Goal: Task Accomplishment & Management: Use online tool/utility

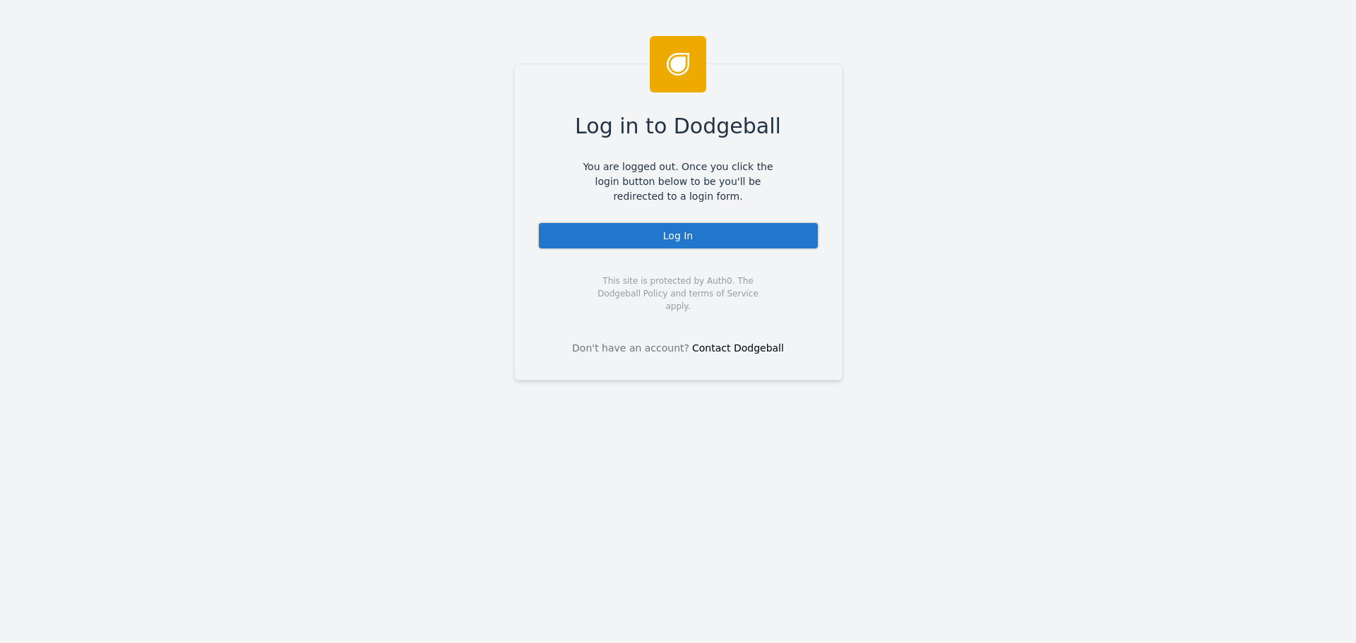
click at [682, 244] on div "Log In" at bounding box center [679, 236] width 282 height 28
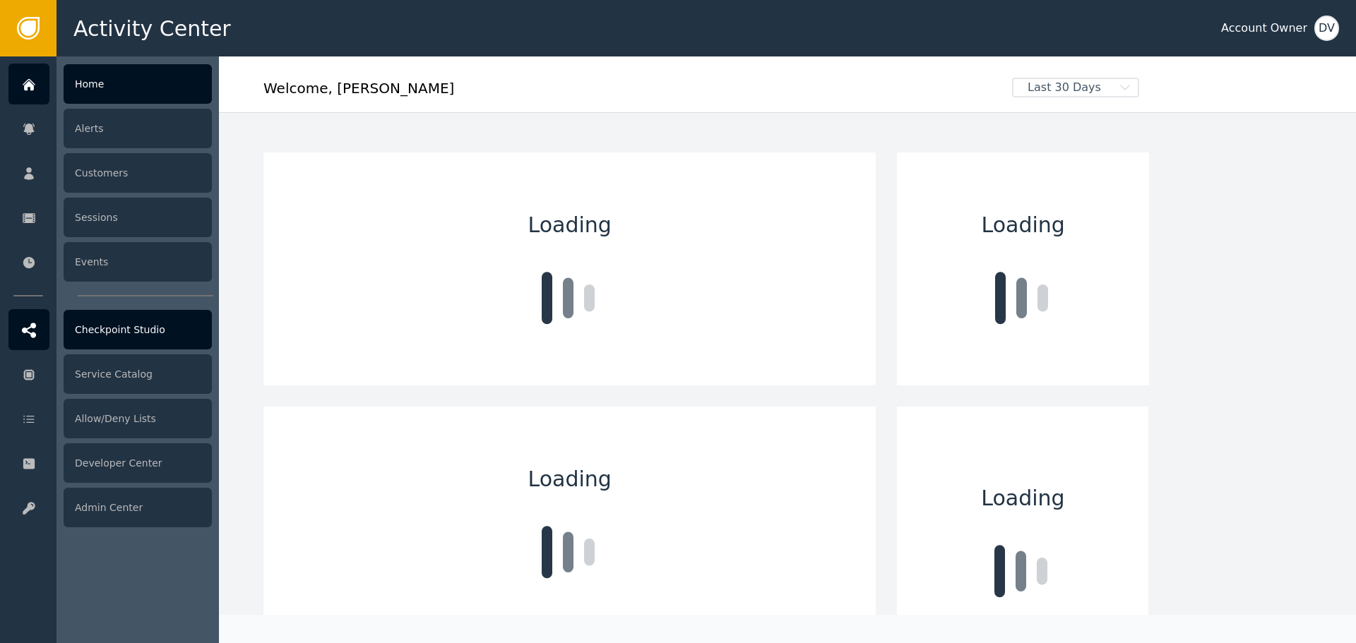
click at [135, 330] on div "Checkpoint Studio" at bounding box center [138, 330] width 148 height 40
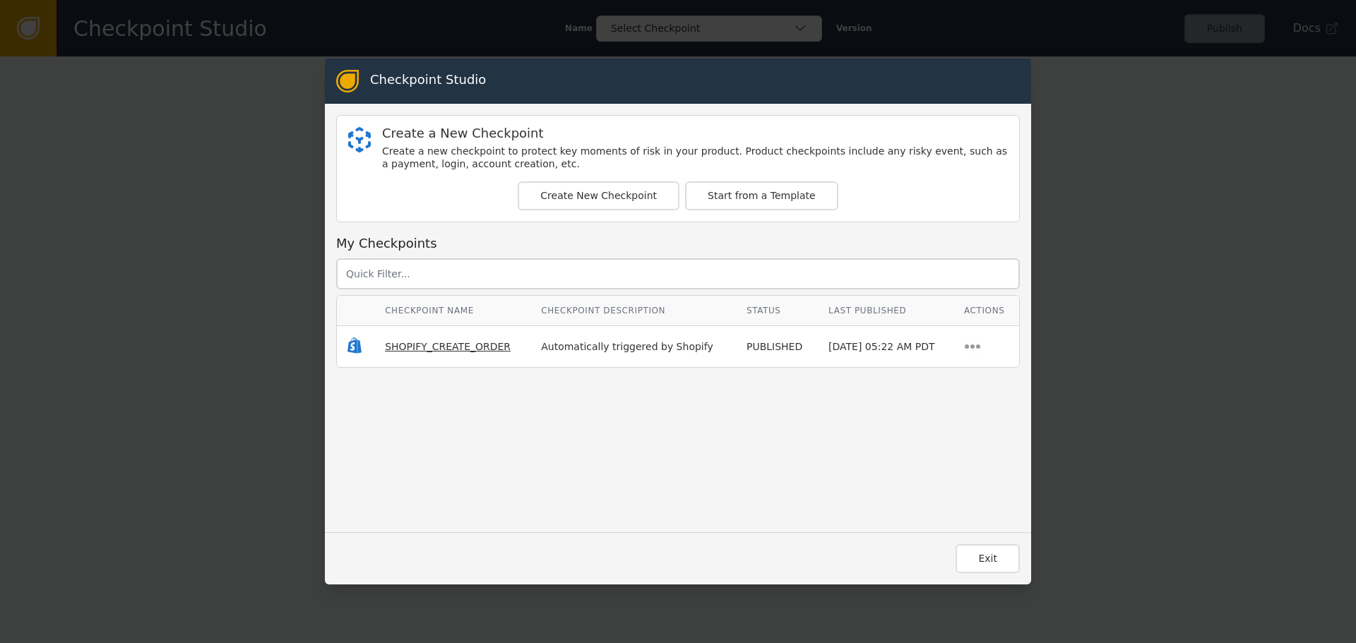
click at [451, 347] on span "SHOPIFY_CREATE_ORDER" at bounding box center [448, 346] width 126 height 11
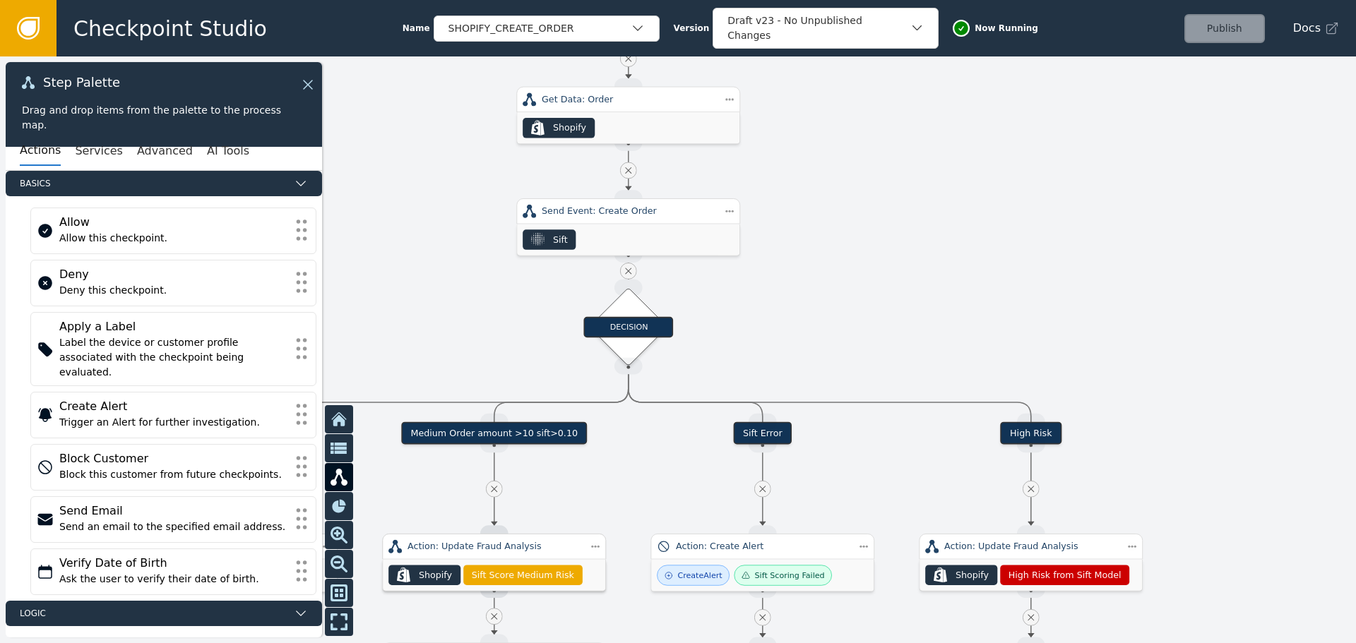
drag, startPoint x: 789, startPoint y: 402, endPoint x: 855, endPoint y: 154, distance: 256.5
click at [863, 143] on div at bounding box center [678, 350] width 1356 height 587
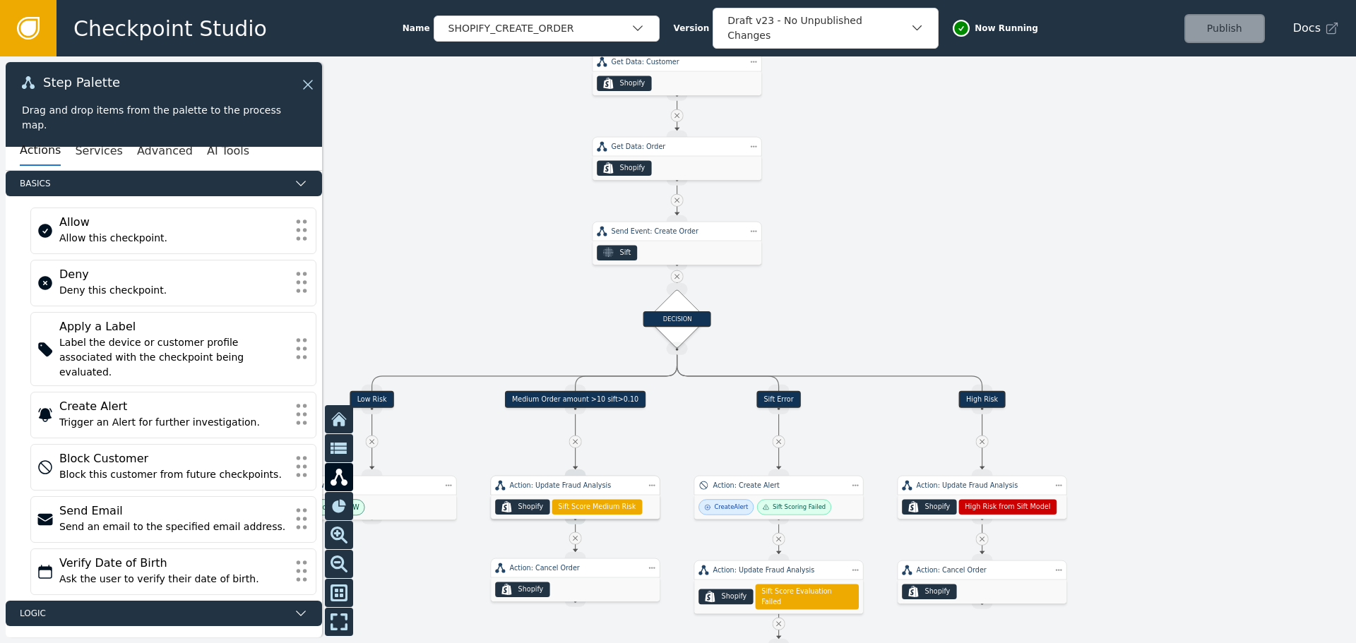
click at [600, 402] on div "Medium Order amount >10 sift>0.10" at bounding box center [575, 399] width 141 height 17
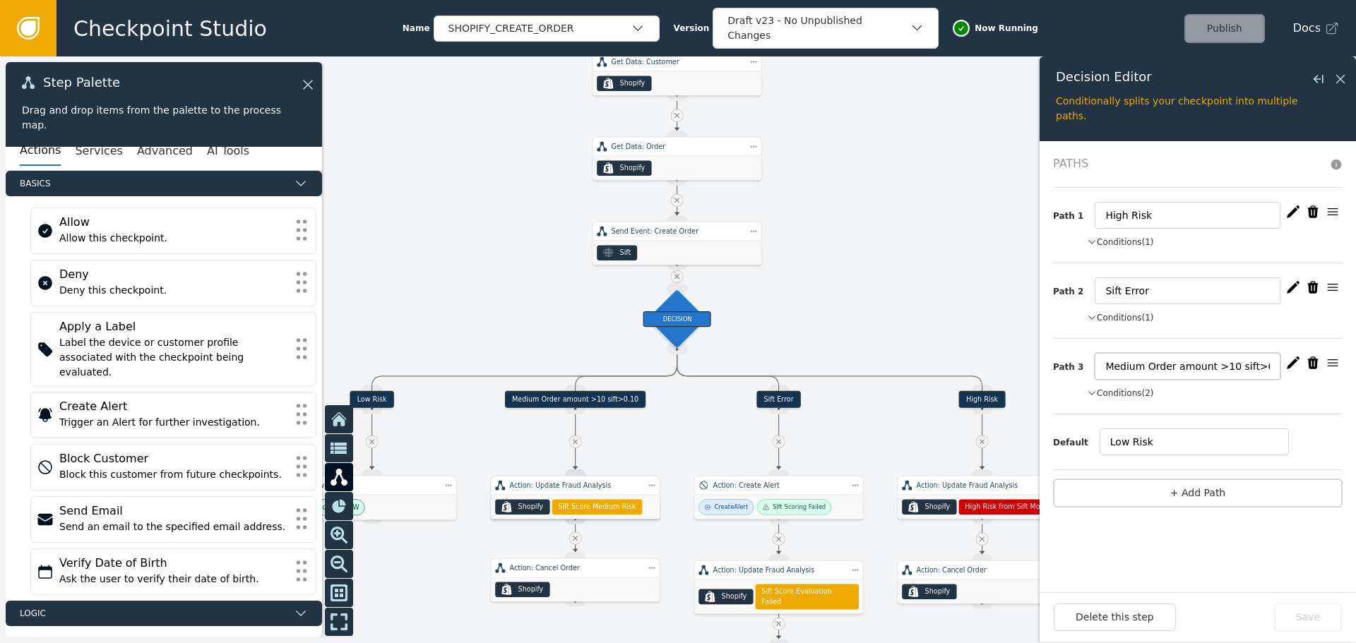
drag, startPoint x: 1252, startPoint y: 367, endPoint x: 1261, endPoint y: 366, distance: 9.2
click at [1261, 366] on input "Medium Order amount >10 sift>0.10" at bounding box center [1188, 366] width 186 height 27
type input "Medium Order amount >10 sift>0.09"
click at [1293, 360] on icon "button" at bounding box center [1293, 363] width 14 height 14
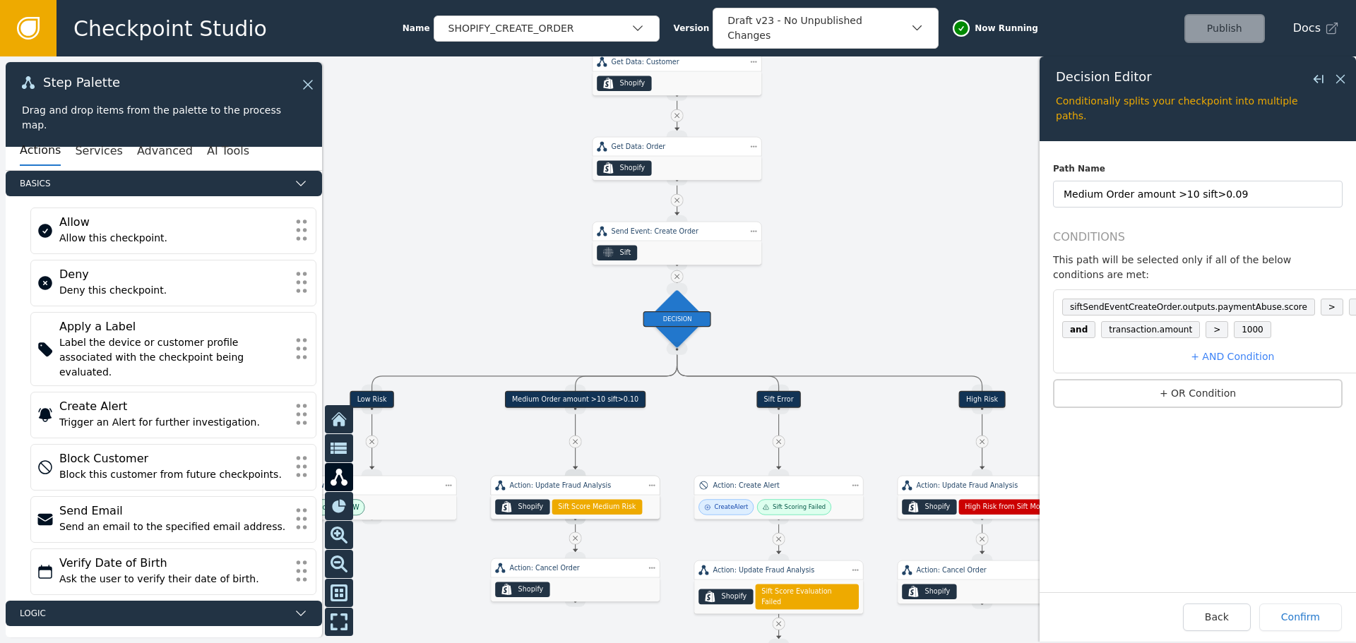
click at [1349, 299] on span "0.10" at bounding box center [1366, 307] width 35 height 17
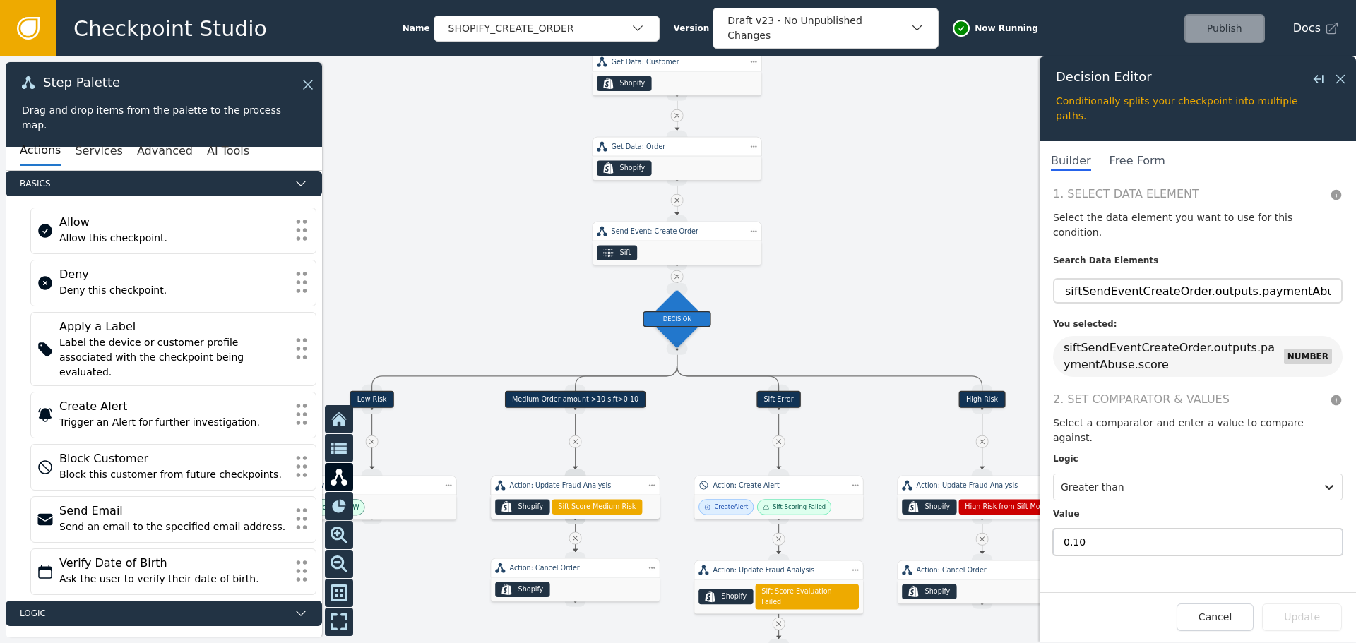
drag, startPoint x: 1074, startPoint y: 514, endPoint x: 1085, endPoint y: 514, distance: 11.3
click at [1085, 529] on input "0.10" at bounding box center [1198, 542] width 290 height 27
type input "0.09"
click at [1307, 622] on button "Update" at bounding box center [1302, 618] width 80 height 28
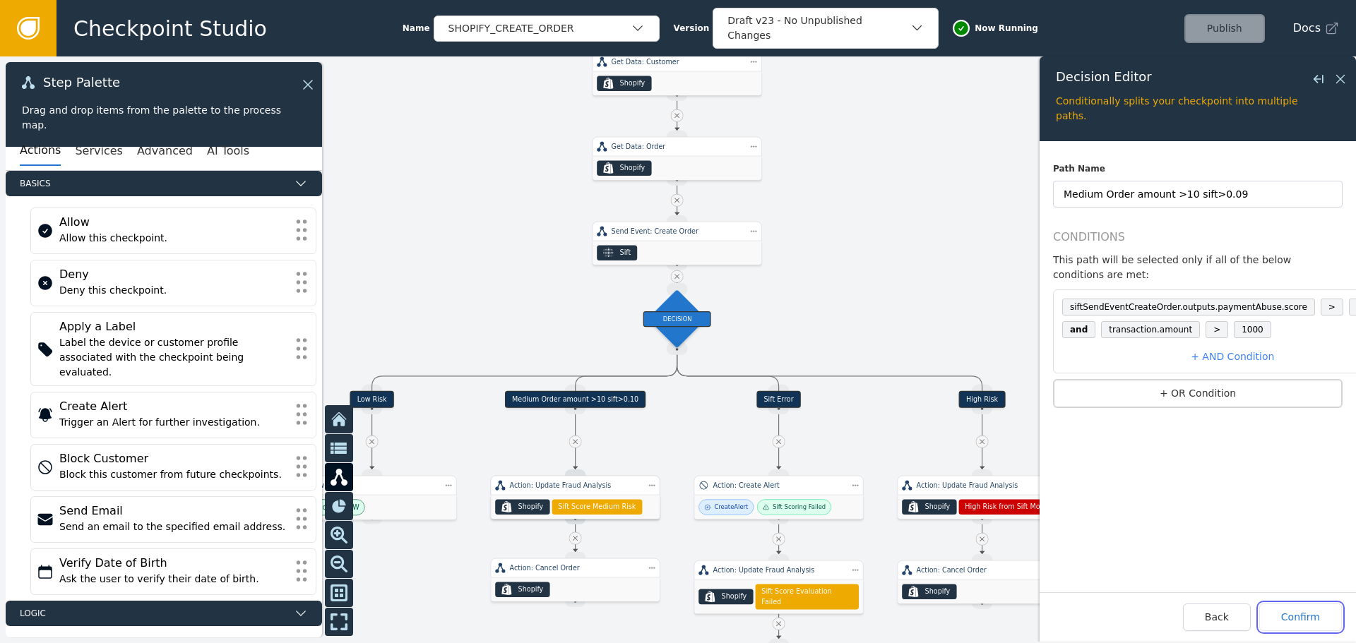
click at [1307, 622] on button "Confirm" at bounding box center [1300, 618] width 83 height 28
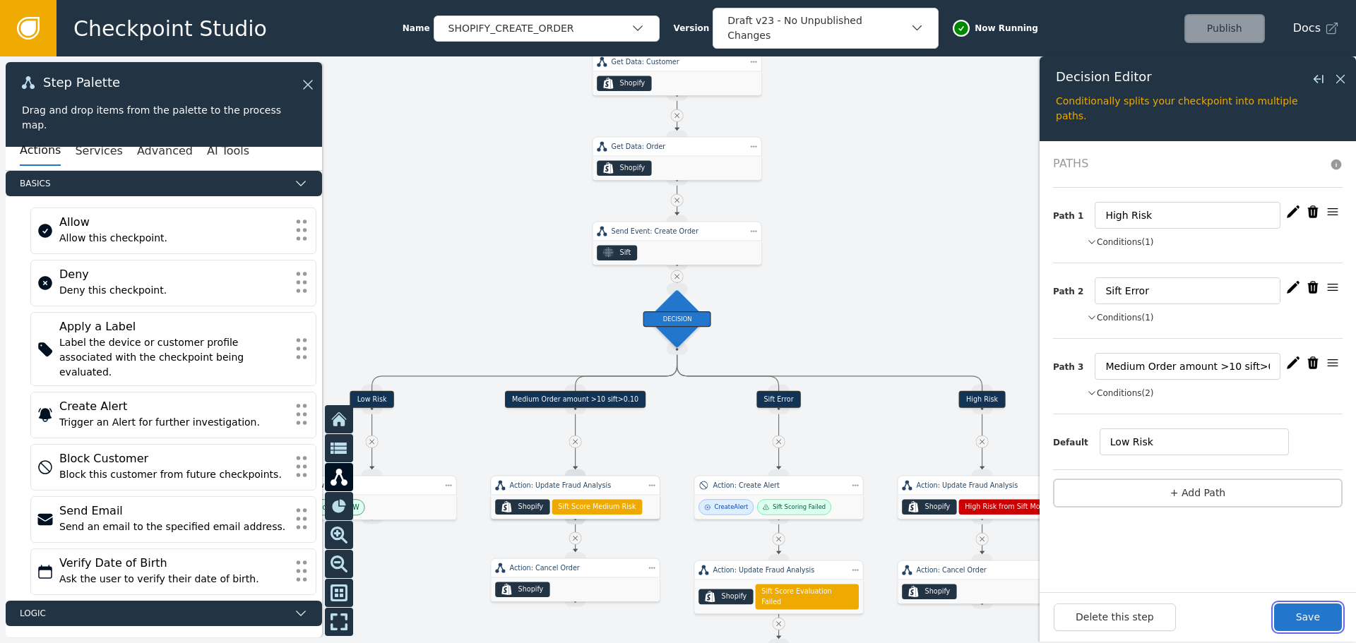
click at [1307, 622] on button "Save" at bounding box center [1308, 618] width 68 height 28
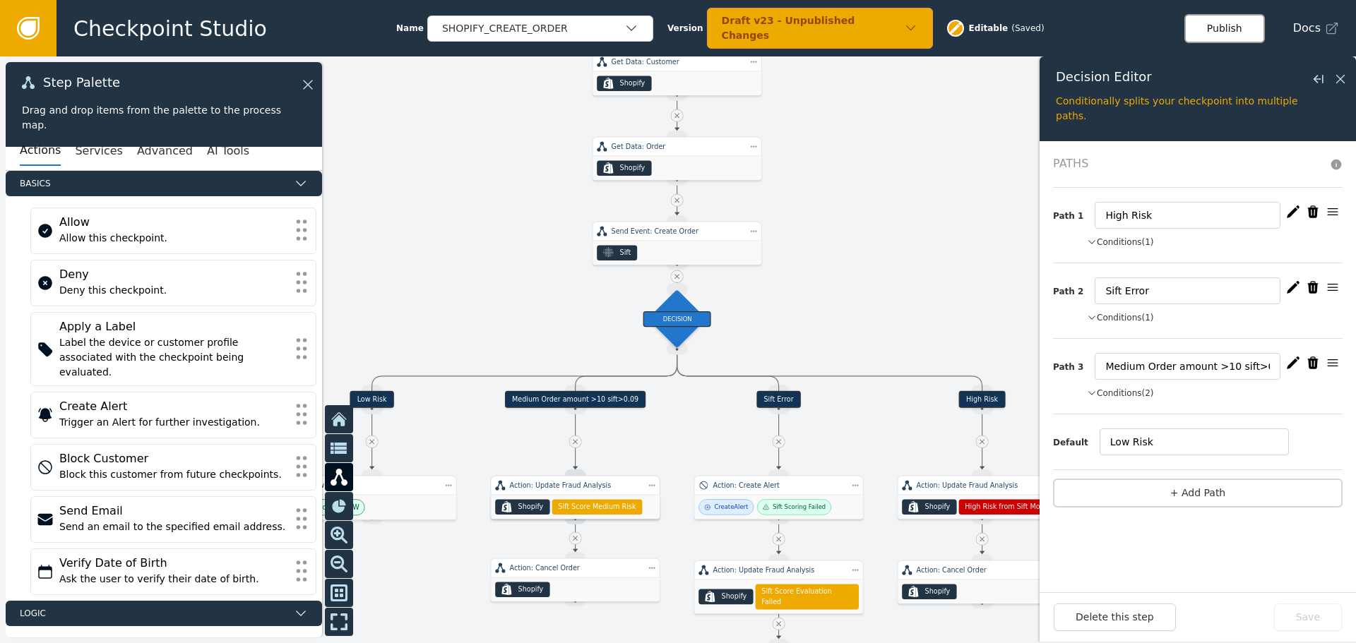
click at [1227, 30] on button "Publish" at bounding box center [1225, 28] width 81 height 29
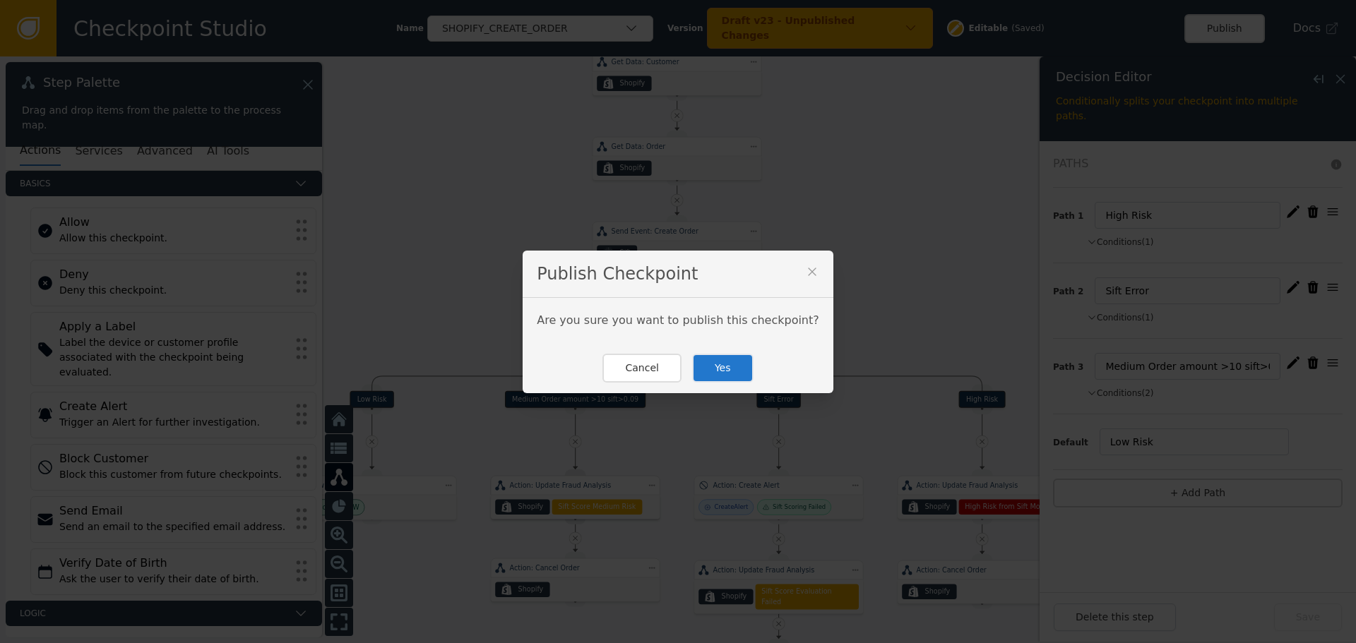
click at [712, 364] on button "Yes" at bounding box center [722, 368] width 61 height 29
